Goal: Find specific page/section: Find specific page/section

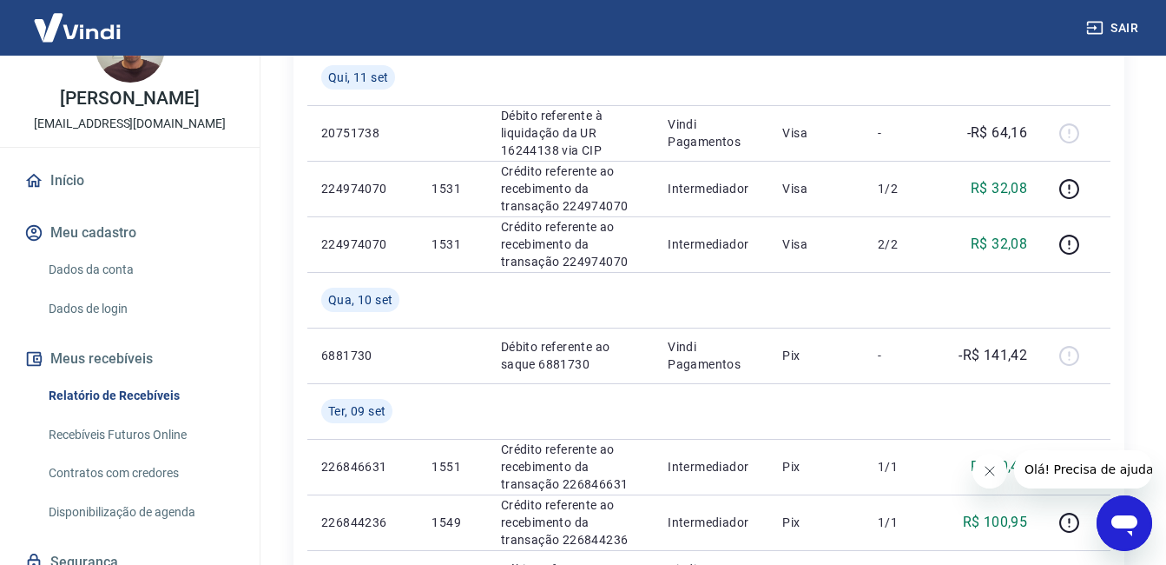
scroll to position [87, 0]
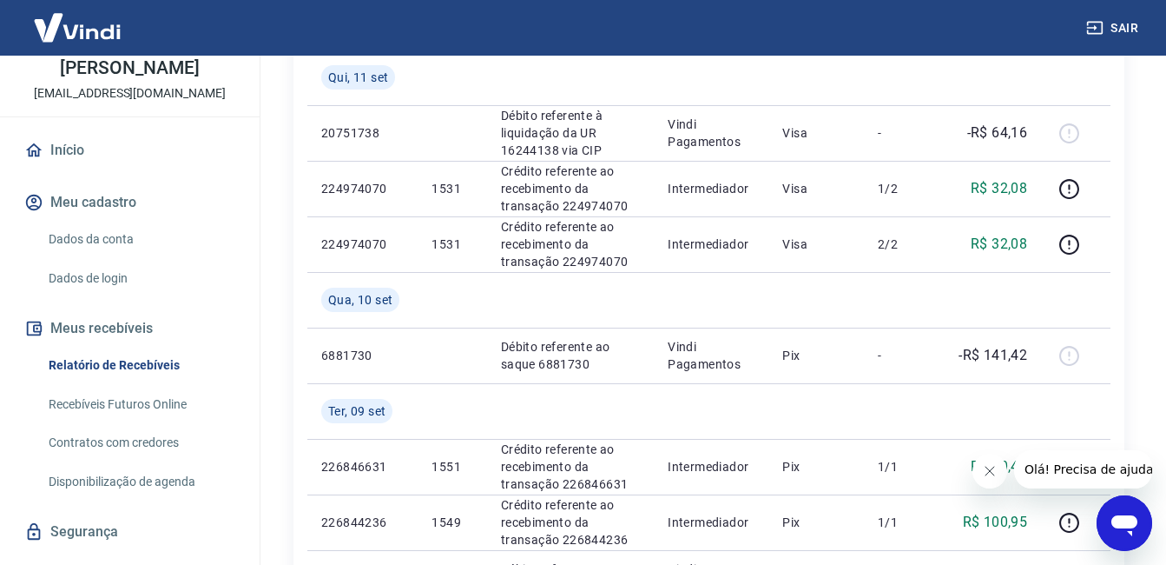
click at [146, 402] on link "Recebíveis Futuros Online" at bounding box center [140, 404] width 197 height 36
